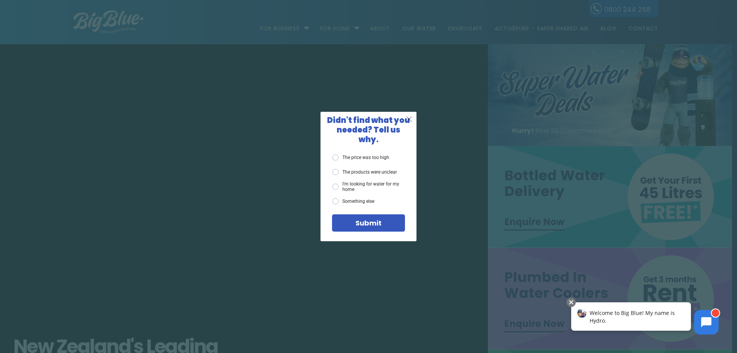
click at [410, 126] on div "X" at bounding box center [409, 119] width 15 height 15
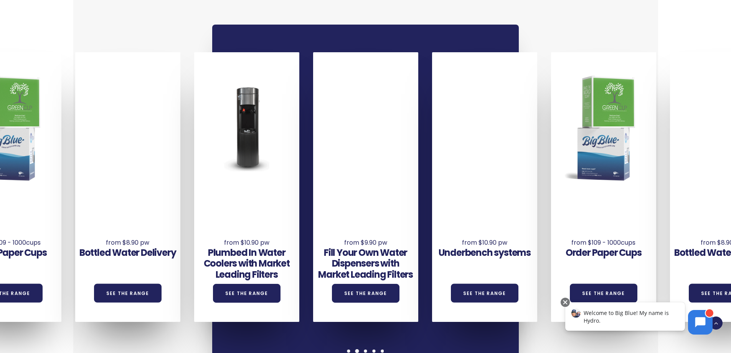
scroll to position [576, 0]
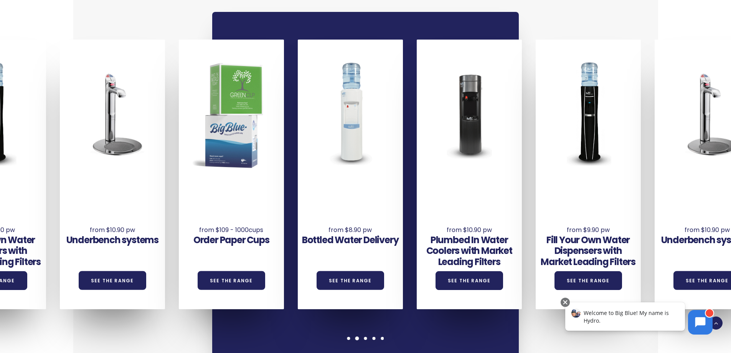
drag, startPoint x: 485, startPoint y: 232, endPoint x: 118, endPoint y: 237, distance: 367.2
click at [112, 241] on div "Underbench systems See the Range" at bounding box center [112, 246] width 105 height 43
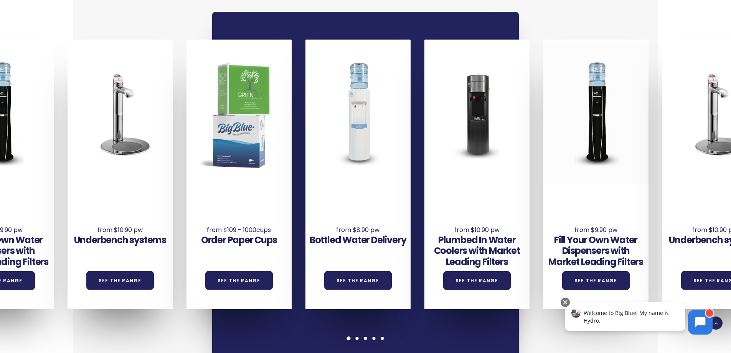
drag, startPoint x: 466, startPoint y: 142, endPoint x: 587, endPoint y: 139, distance: 121.7
click at [587, 139] on div at bounding box center [595, 113] width 105 height 140
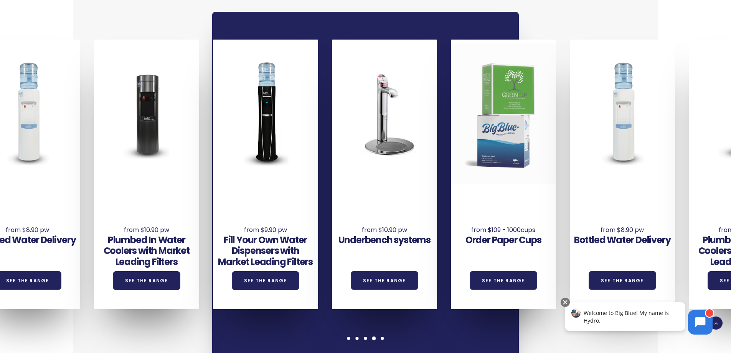
drag, startPoint x: 353, startPoint y: 160, endPoint x: 665, endPoint y: 147, distance: 312.6
click at [556, 147] on div at bounding box center [503, 113] width 105 height 140
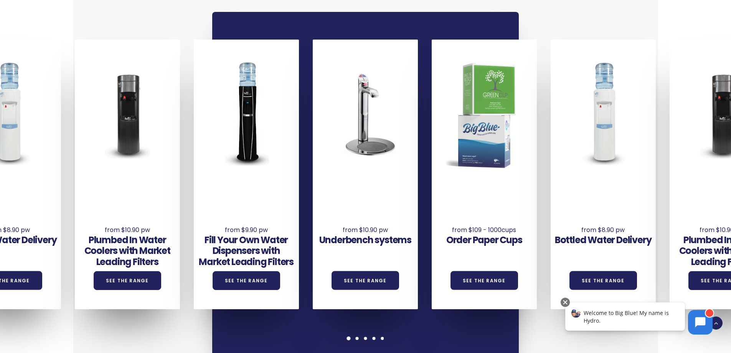
drag, startPoint x: 220, startPoint y: 193, endPoint x: 577, endPoint y: 200, distance: 356.9
click at [577, 200] on div "Underbench systems See the Range Order Paper Cups See the Range Bottled Water D…" at bounding box center [372, 174] width 1427 height 269
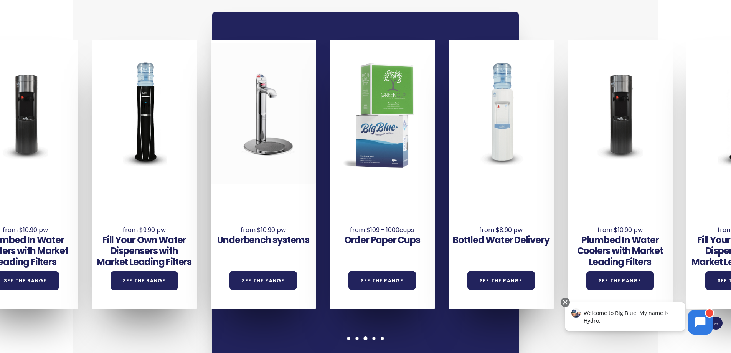
drag, startPoint x: 412, startPoint y: 118, endPoint x: 294, endPoint y: 135, distance: 119.8
click at [294, 135] on div at bounding box center [263, 113] width 105 height 140
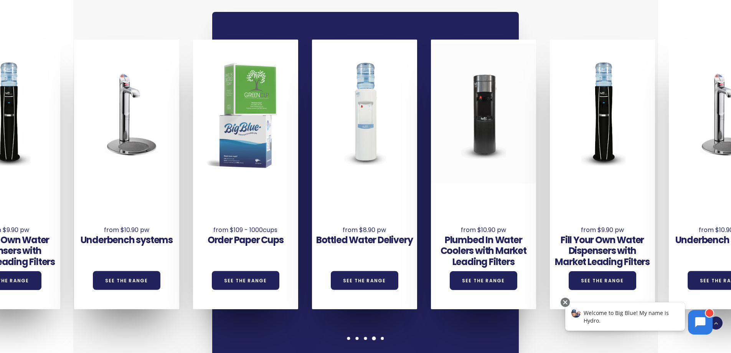
drag, startPoint x: 599, startPoint y: 117, endPoint x: 478, endPoint y: 131, distance: 121.6
click at [478, 131] on div at bounding box center [483, 113] width 105 height 140
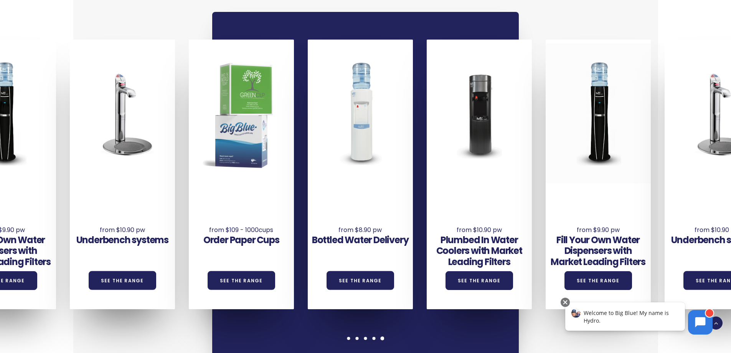
drag, startPoint x: 592, startPoint y: 133, endPoint x: 571, endPoint y: 135, distance: 21.9
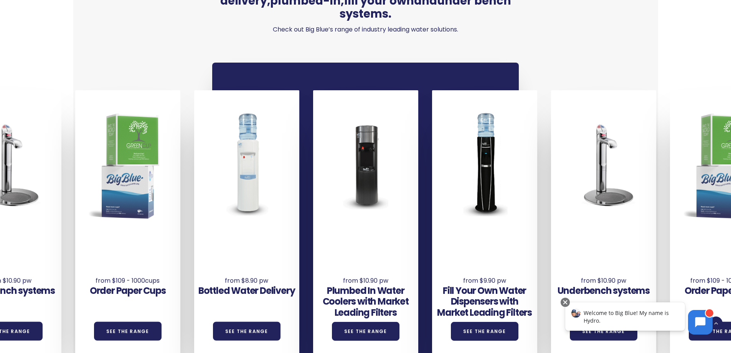
scroll to position [499, 0]
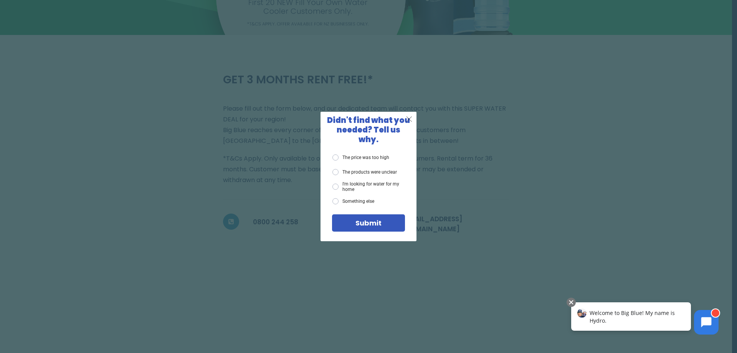
click at [412, 122] on span "X" at bounding box center [409, 119] width 7 height 10
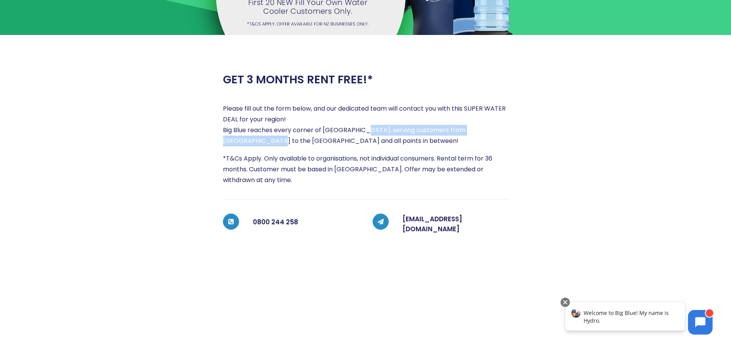
drag, startPoint x: 361, startPoint y: 129, endPoint x: 500, endPoint y: 133, distance: 139.0
click at [500, 133] on p "Please fill out the form below, and our dedicated team will contact you with th…" at bounding box center [365, 124] width 285 height 43
click at [529, 134] on div at bounding box center [583, 289] width 150 height 452
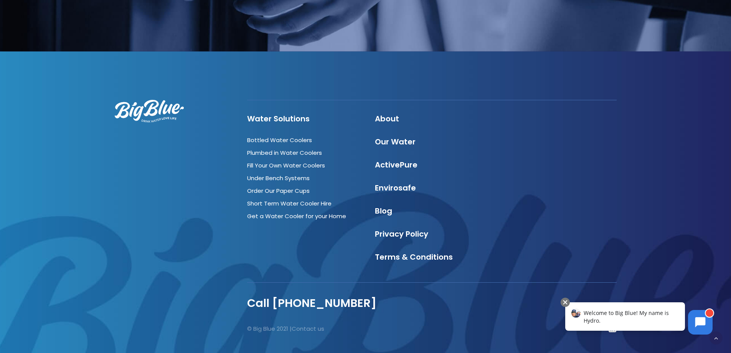
scroll to position [1343, 0]
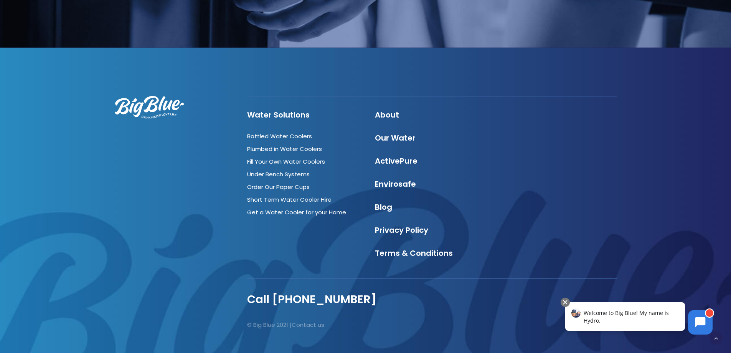
click at [237, 190] on div "Water Solutions Bottled Water Coolers Plumbed in Water Coolers Fill Your Own Wa…" at bounding box center [297, 183] width 128 height 147
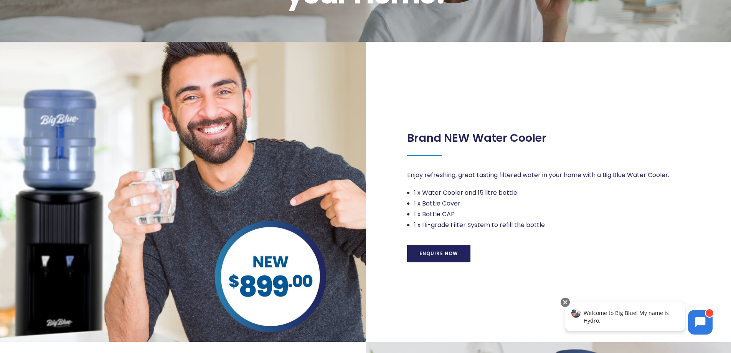
scroll to position [307, 0]
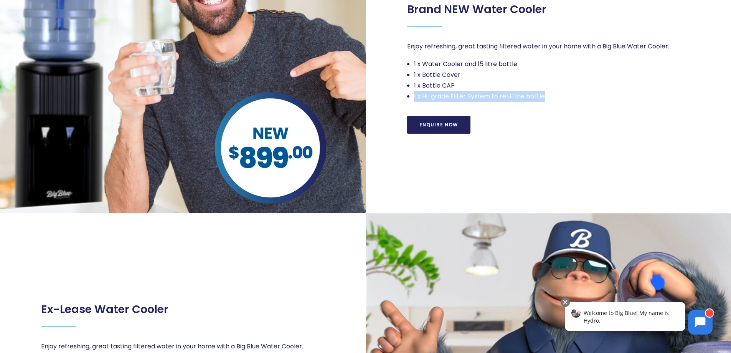
drag, startPoint x: 406, startPoint y: 98, endPoint x: 558, endPoint y: 101, distance: 152.0
click at [558, 101] on li "1 x Hi-grade Filter System to refill the bottle" at bounding box center [552, 96] width 276 height 11
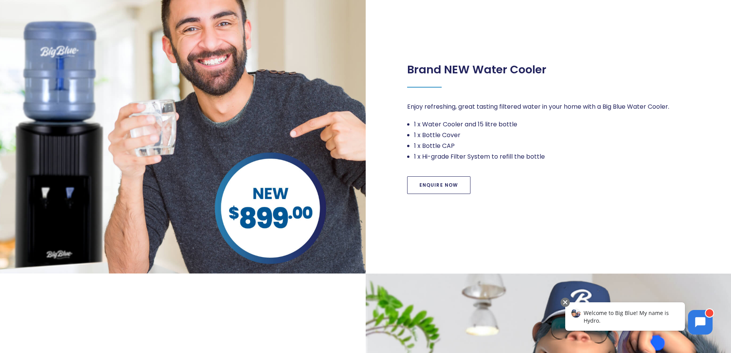
scroll to position [153, 0]
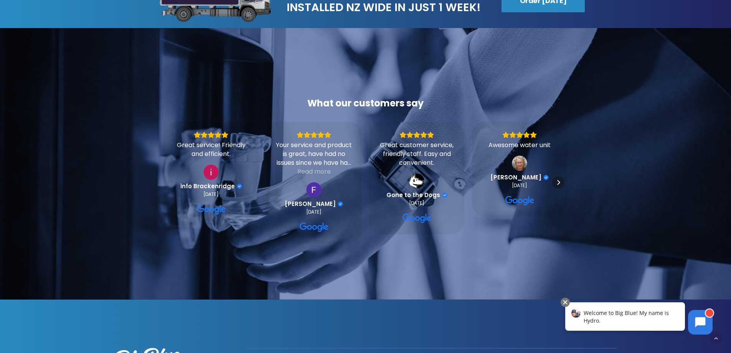
scroll to position [1381, 0]
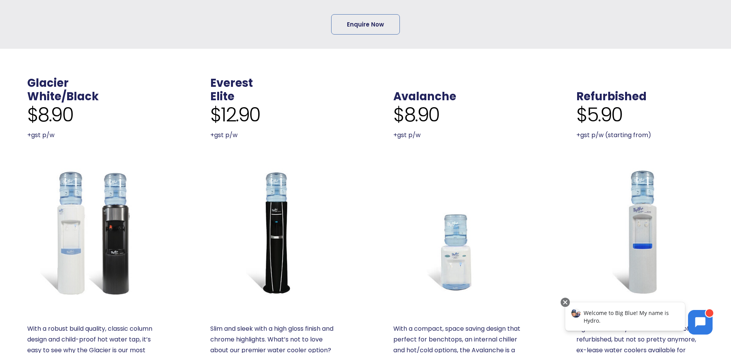
scroll to position [269, 0]
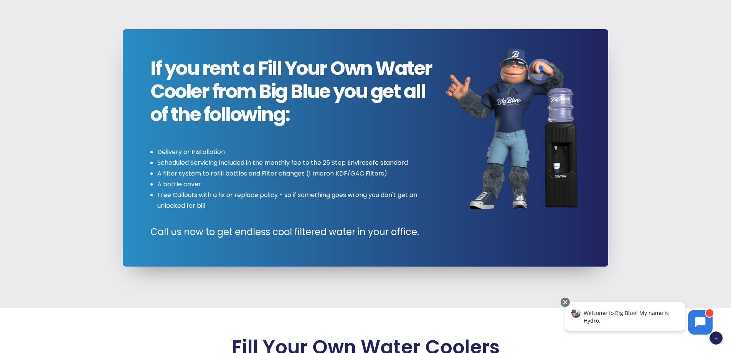
scroll to position [806, 0]
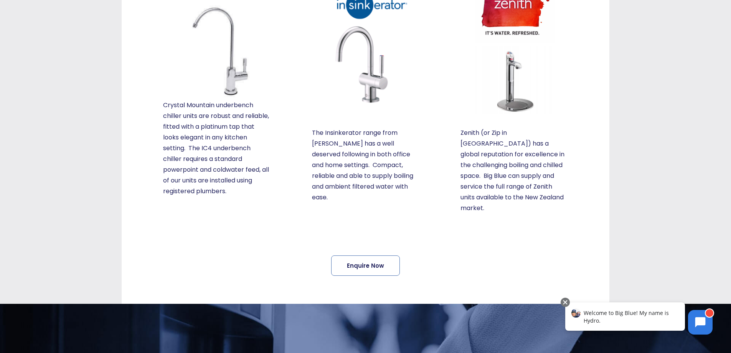
scroll to position [230, 0]
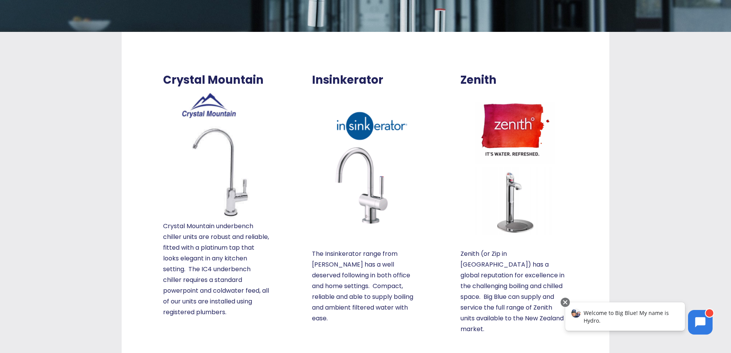
click at [515, 177] on div "Underbench systems Crystal Mountain Crystal Mountain underbench chiller units a…" at bounding box center [366, 158] width 732 height 534
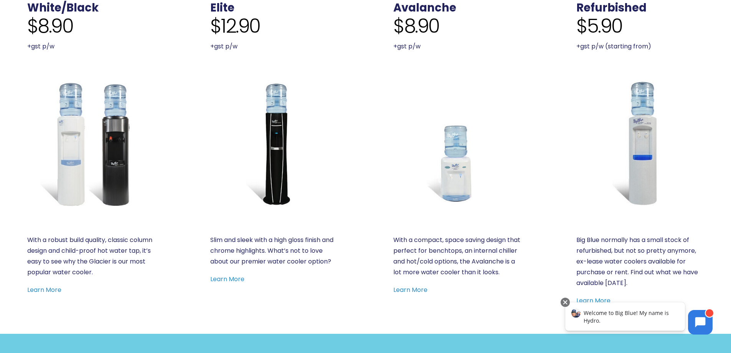
drag, startPoint x: 95, startPoint y: 242, endPoint x: 66, endPoint y: 271, distance: 41.2
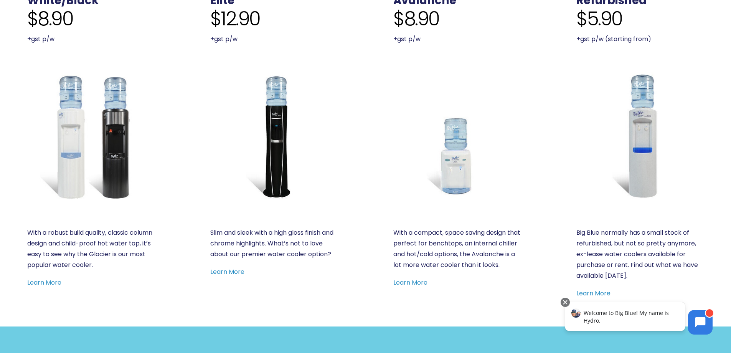
click at [76, 204] on div "Glacier White/Black $8.90 +gst p/w With a robust build quality, classic column …" at bounding box center [90, 133] width 127 height 307
click at [50, 287] on link "Learn More" at bounding box center [44, 282] width 34 height 9
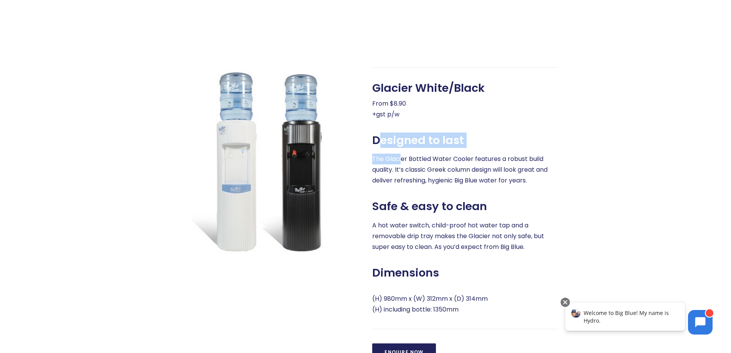
drag, startPoint x: 378, startPoint y: 138, endPoint x: 402, endPoint y: 158, distance: 30.8
click at [402, 158] on div "Designed to last The Glacier Bottled Water Cooler features a robust build quali…" at bounding box center [465, 160] width 186 height 53
click at [402, 158] on p "The Glacier Bottled Water Cooler features a robust build quality. It’s classic …" at bounding box center [465, 169] width 186 height 32
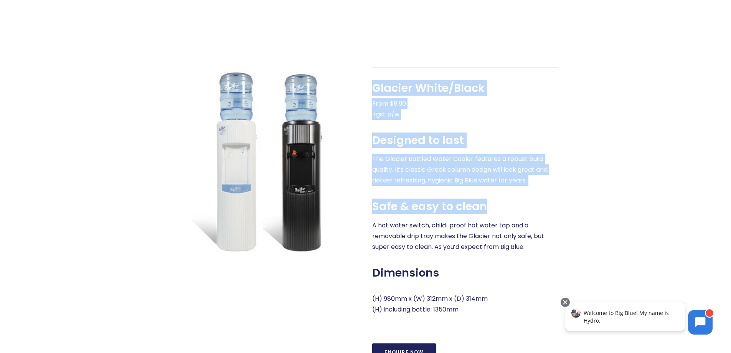
drag, startPoint x: 371, startPoint y: 141, endPoint x: 490, endPoint y: 204, distance: 134.4
click at [490, 204] on div "Glacier White/Black From $8.90 +gst p/w Designed to last The Glacier Bottled Wa…" at bounding box center [458, 214] width 200 height 294
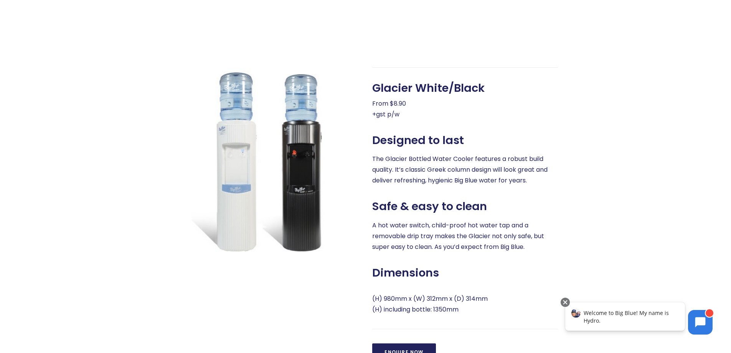
click at [490, 204] on div "Safe & easy to clean A hot water switch, child-proof hot water tap and a remova…" at bounding box center [465, 226] width 186 height 53
drag, startPoint x: 373, startPoint y: 223, endPoint x: 443, endPoint y: 228, distance: 70.8
click at [443, 228] on p "A hot water switch, child-proof hot water tap and a removable drip tray makes t…" at bounding box center [465, 236] width 186 height 32
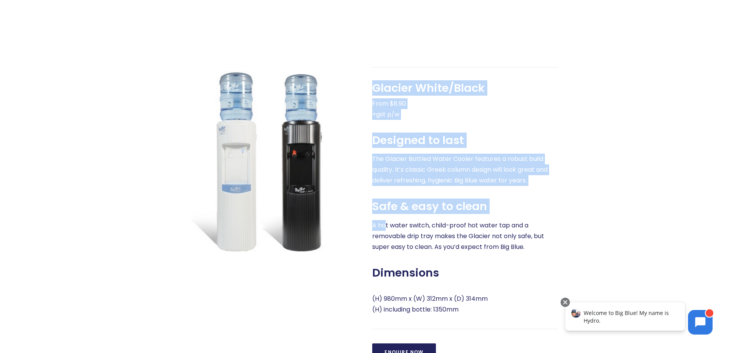
drag, startPoint x: 371, startPoint y: 221, endPoint x: 386, endPoint y: 227, distance: 16.7
click at [386, 227] on div "Glacier White/Black From $8.90 +gst p/w Designed to last The Glacier Bottled Wa…" at bounding box center [458, 214] width 200 height 294
click at [386, 228] on p "A hot water switch, child-proof hot water tap and a removable drip tray makes t…" at bounding box center [465, 236] width 186 height 32
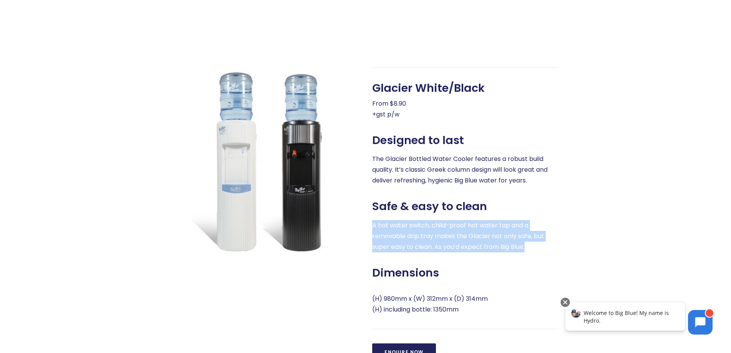
drag, startPoint x: 374, startPoint y: 229, endPoint x: 551, endPoint y: 246, distance: 177.3
click at [551, 246] on p "A hot water switch, child-proof hot water tap and a removable drip tray makes t…" at bounding box center [465, 236] width 186 height 32
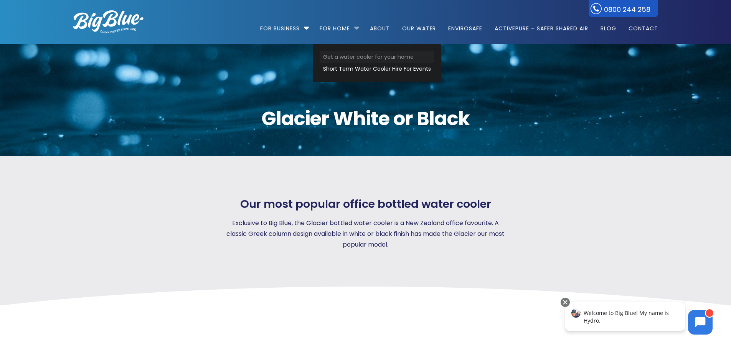
click at [336, 51] on link "Get a water cooler for your home" at bounding box center [377, 57] width 115 height 12
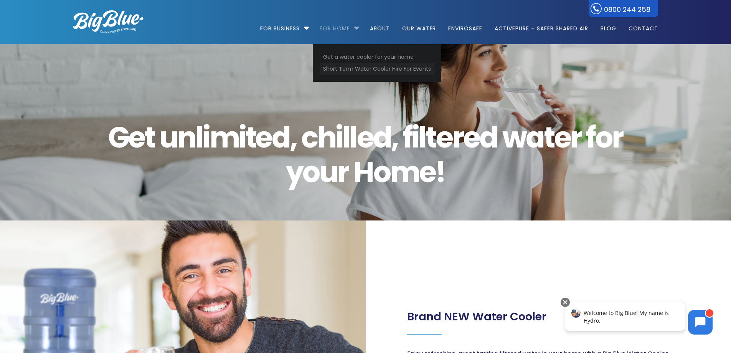
click at [348, 69] on link "Short Term Water Cooler Hire For Events" at bounding box center [377, 69] width 115 height 12
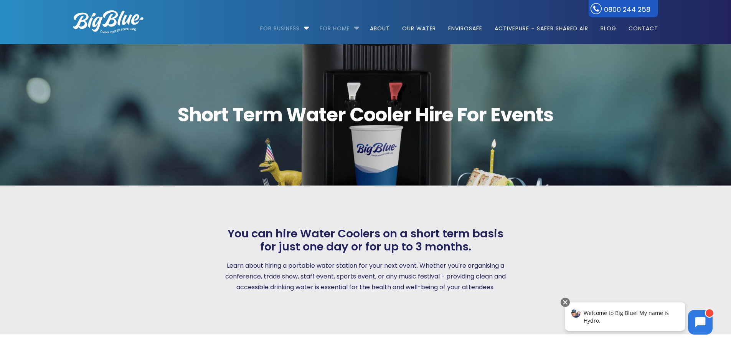
click at [330, 28] on link "For Home" at bounding box center [334, 24] width 41 height 49
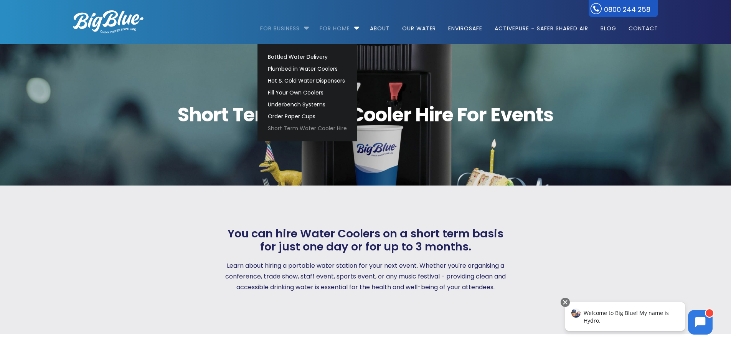
click at [276, 27] on link "For Business" at bounding box center [282, 24] width 45 height 49
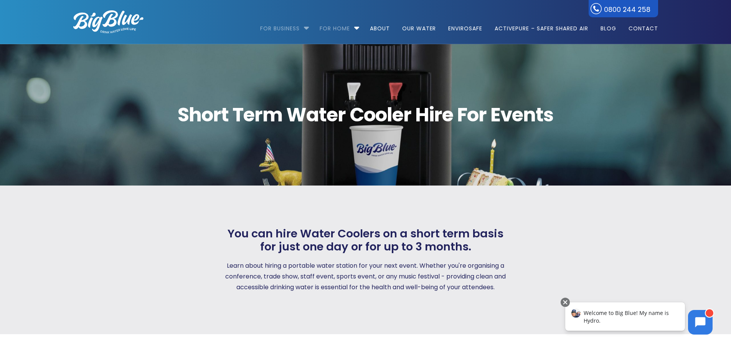
click at [276, 27] on link "For Business" at bounding box center [282, 24] width 45 height 49
click at [208, 97] on div "Short Term Water Cooler Hire For Events" at bounding box center [365, 114] width 612 height 61
click at [344, 52] on link "Get a water cooler for your home" at bounding box center [377, 57] width 115 height 12
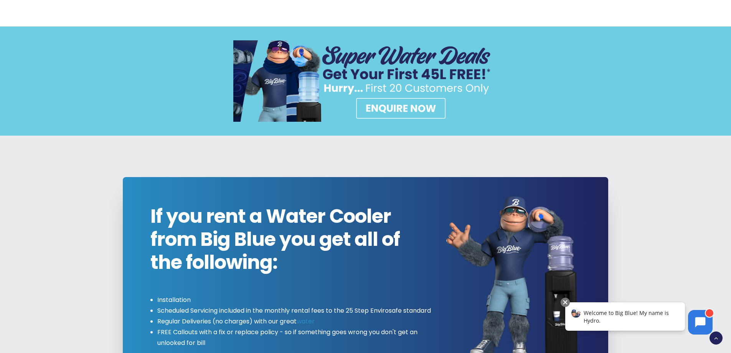
scroll to position [767, 0]
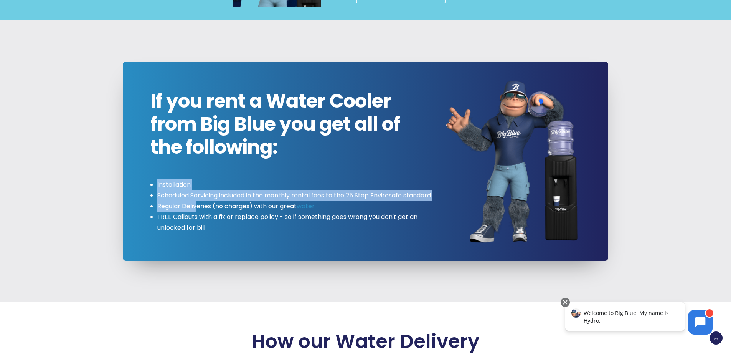
drag, startPoint x: 152, startPoint y: 186, endPoint x: 199, endPoint y: 219, distance: 57.6
click at [199, 219] on ul "Installation Scheduled Servicing included in the monthly rental fees to the 25 …" at bounding box center [291, 206] width 282 height 54
click at [199, 211] on li "Regular Deliveries (no charges) with our great water" at bounding box center [294, 206] width 275 height 11
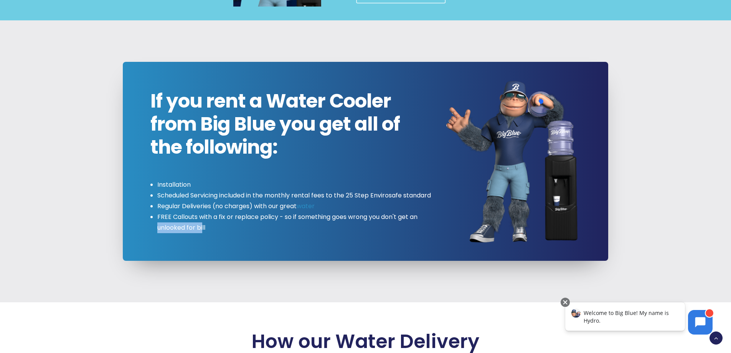
drag, startPoint x: 203, startPoint y: 239, endPoint x: 151, endPoint y: 234, distance: 52.8
click at [151, 233] on ul "Installation Scheduled Servicing included in the monthly rental fees to the 25 …" at bounding box center [291, 206] width 282 height 54
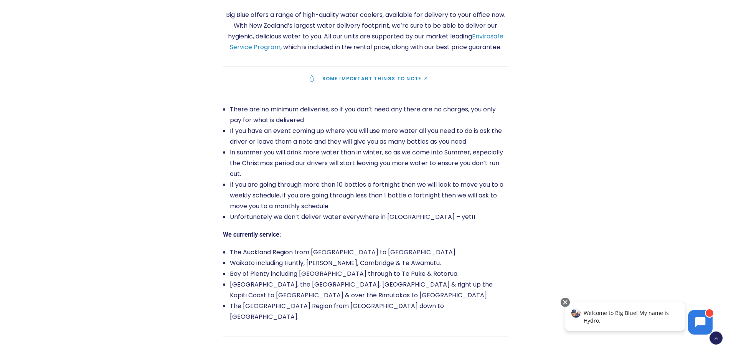
scroll to position [1304, 0]
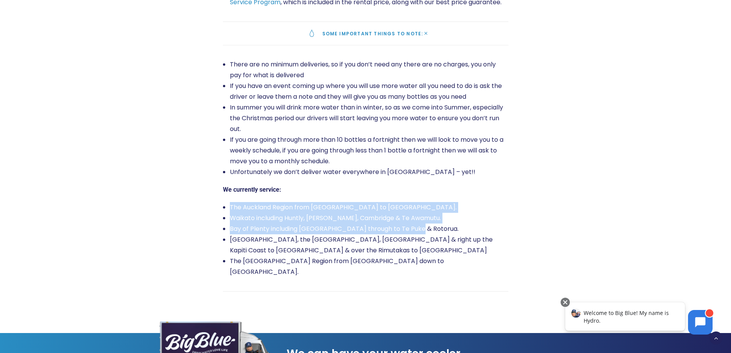
drag, startPoint x: 229, startPoint y: 219, endPoint x: 419, endPoint y: 237, distance: 190.8
click at [419, 237] on ul "The Auckland Region from Orewa to Te Kauwhata. Waikato including Huntly, Hamilt…" at bounding box center [365, 239] width 285 height 75
click at [419, 234] on li "Bay of Plenty including Western Tauranga through to Te Puke & Rotorua." at bounding box center [369, 228] width 279 height 11
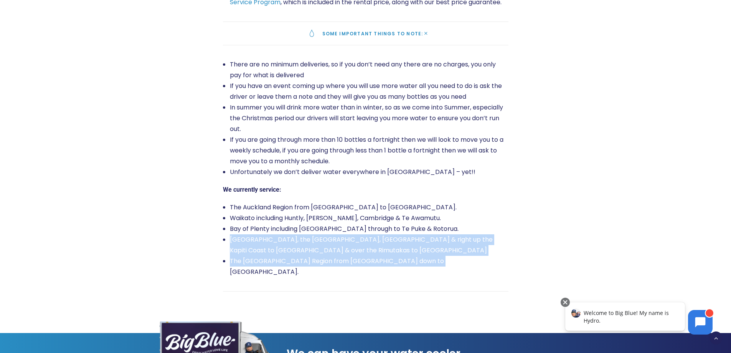
drag, startPoint x: 231, startPoint y: 254, endPoint x: 460, endPoint y: 269, distance: 229.5
click at [460, 269] on ul "The Auckland Region from Orewa to Te Kauwhata. Waikato including Huntly, Hamilt…" at bounding box center [365, 239] width 285 height 75
click at [460, 269] on li "The Greater Canterbury Region from Rangiora down to Burnham." at bounding box center [369, 266] width 279 height 21
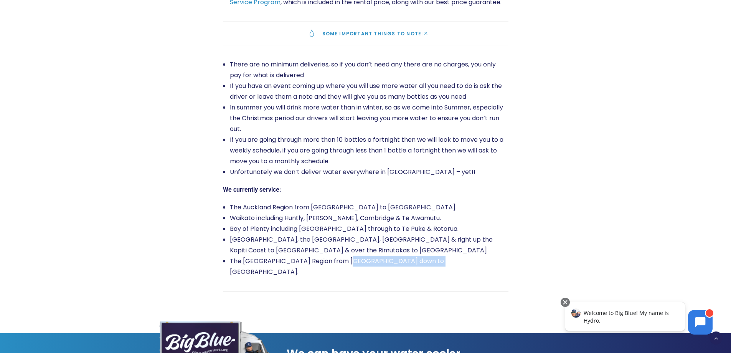
drag, startPoint x: 460, startPoint y: 269, endPoint x: 343, endPoint y: 279, distance: 117.8
click at [343, 279] on div "There are no minimum deliveries, so if you don’t need any there are no charges,…" at bounding box center [365, 168] width 285 height 246
click at [419, 272] on li "The Greater Canterbury Region from Rangiora down to Burnham." at bounding box center [369, 266] width 279 height 21
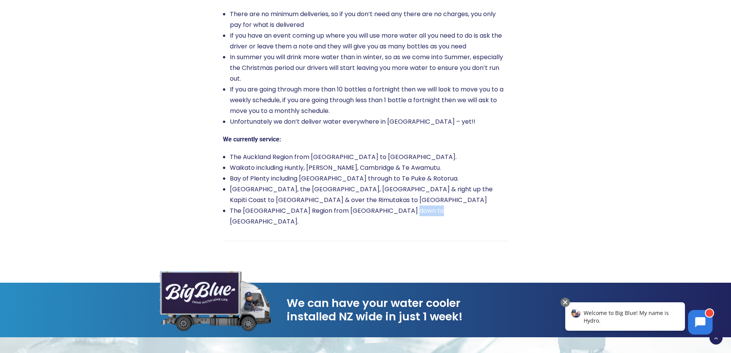
scroll to position [1381, 0]
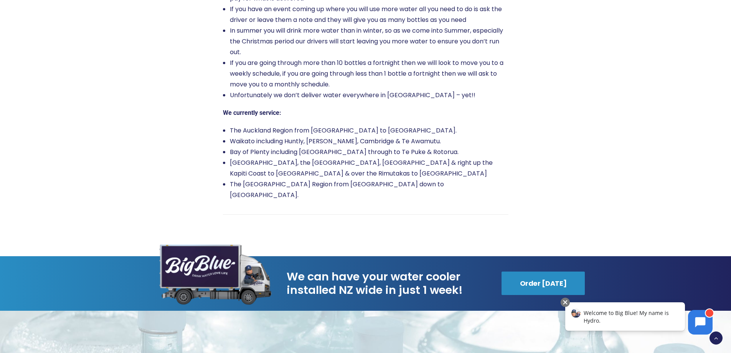
click at [501, 147] on li "Waikato including Huntly, Hamilton, Cambridge & Te Awamutu." at bounding box center [369, 141] width 279 height 11
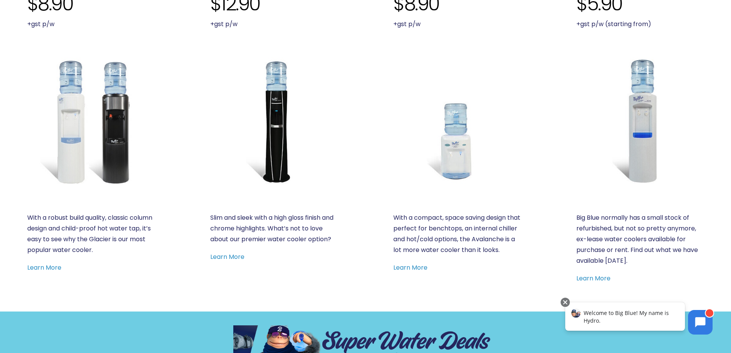
scroll to position [0, 0]
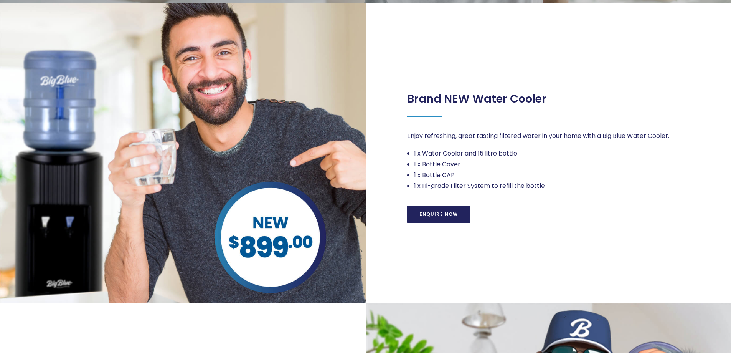
scroll to position [269, 0]
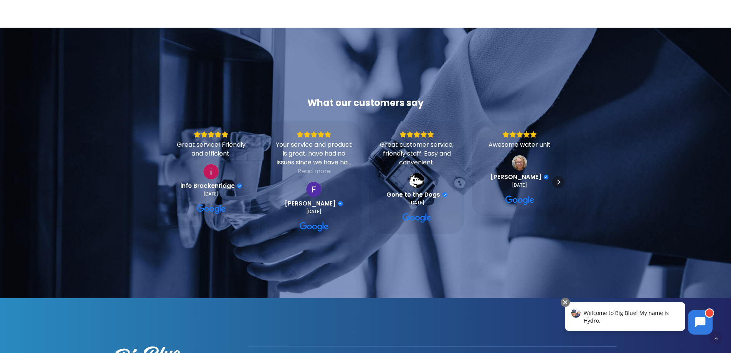
scroll to position [691, 0]
